Goal: Browse casually

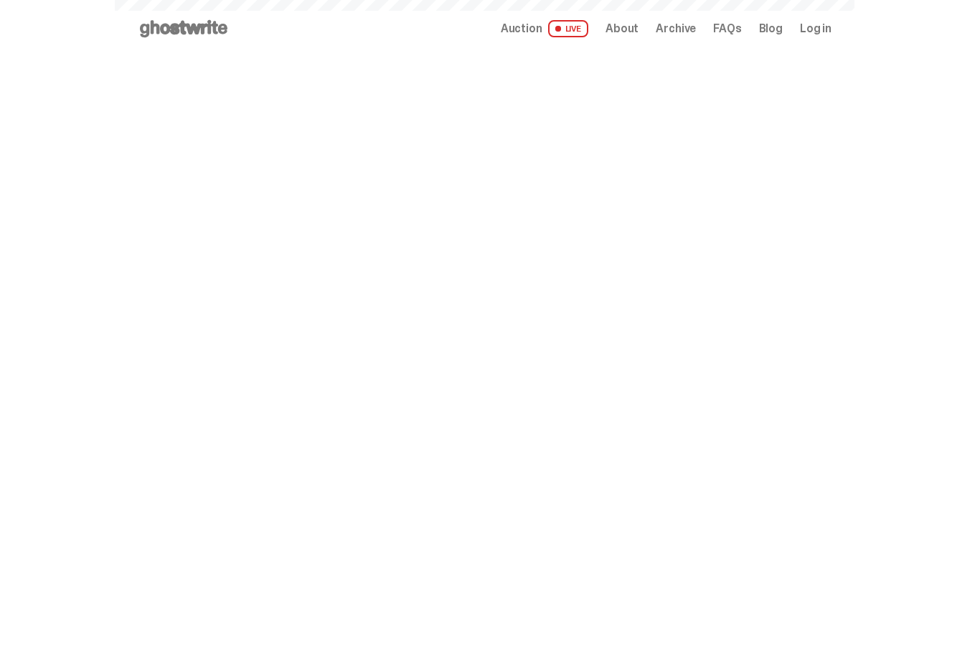
scroll to position [741, 0]
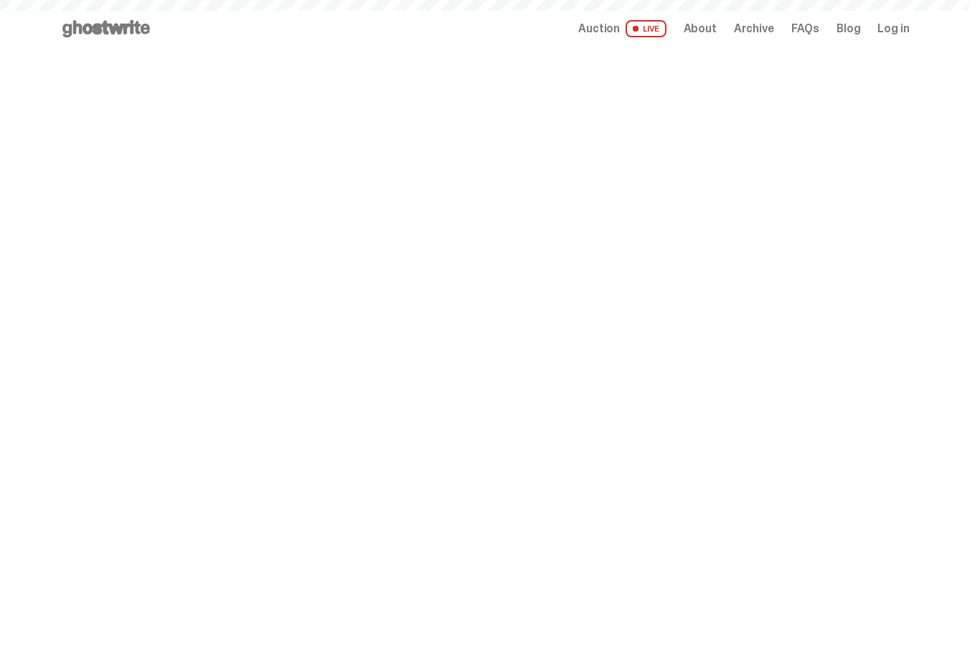
scroll to position [741, 0]
